Goal: Check status

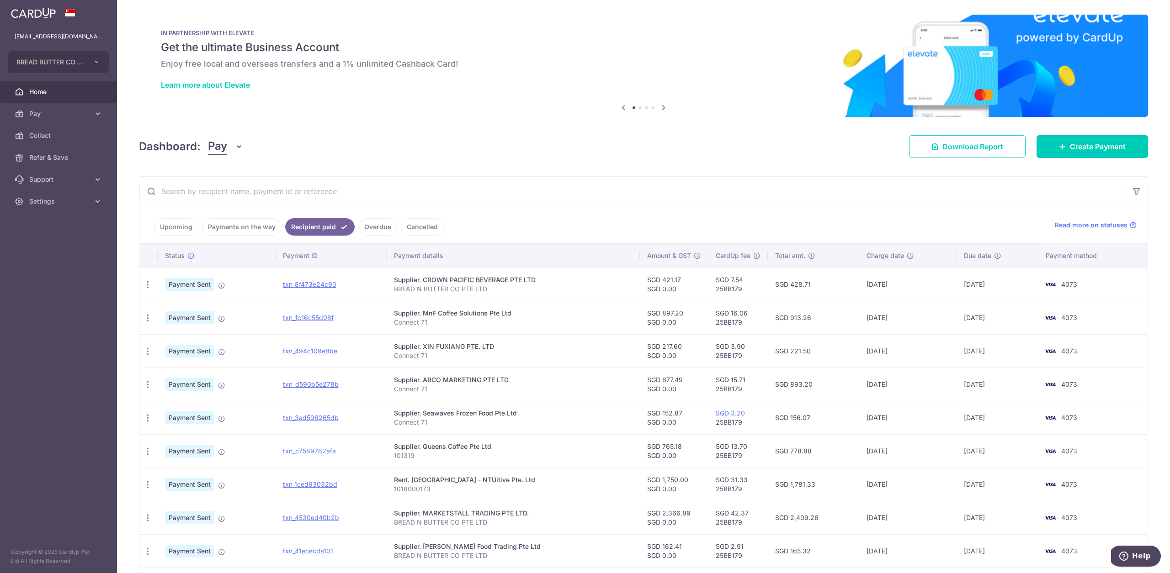
click at [267, 230] on link "Payments on the way" at bounding box center [241, 226] width 79 height 17
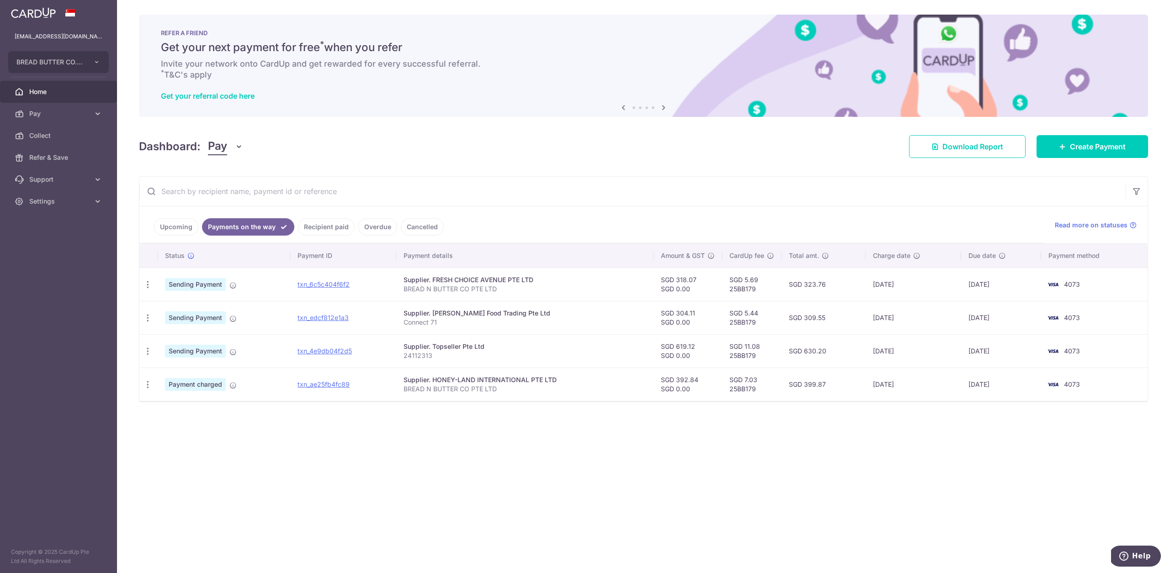
click at [223, 231] on link "Payments on the way" at bounding box center [248, 226] width 92 height 17
click at [307, 228] on link "Recipient paid" at bounding box center [326, 226] width 57 height 17
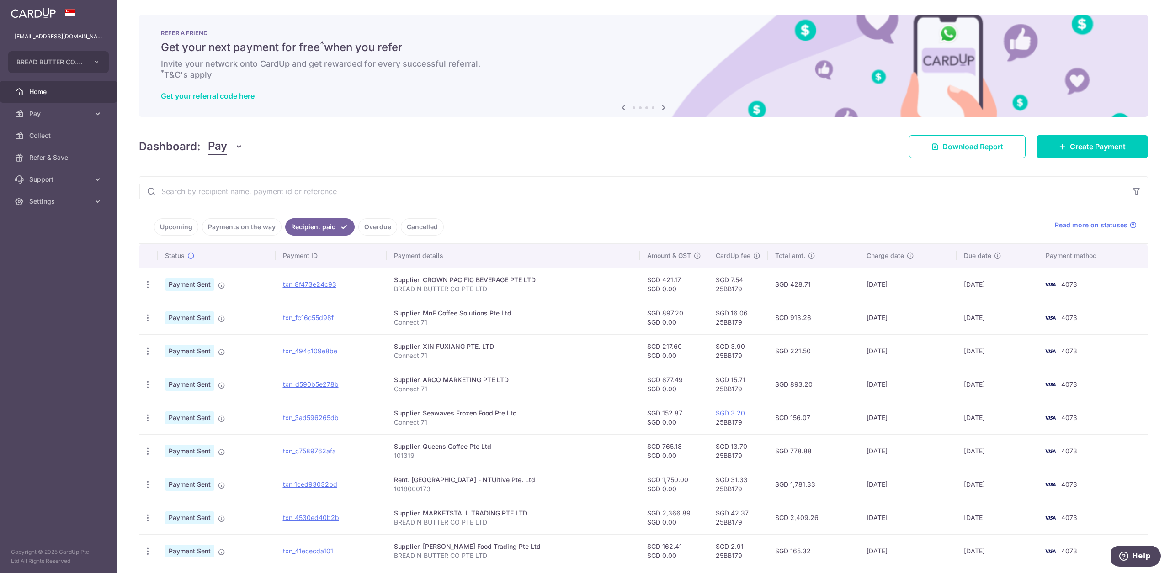
click at [174, 231] on link "Upcoming" at bounding box center [176, 226] width 44 height 17
